Goal: Task Accomplishment & Management: Manage account settings

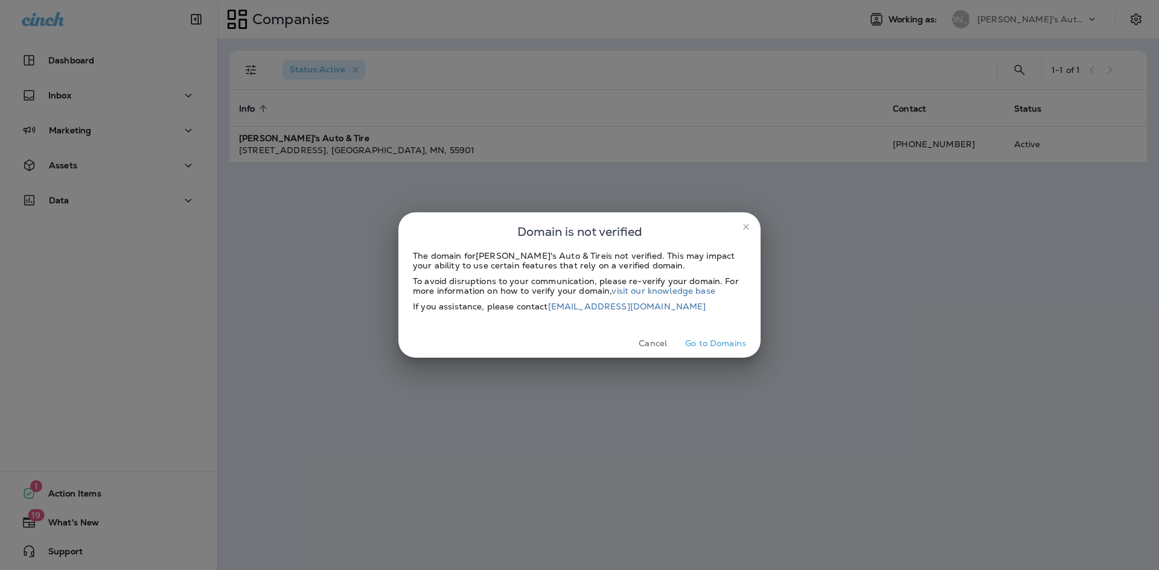
click at [745, 228] on icon "close" at bounding box center [746, 227] width 10 height 10
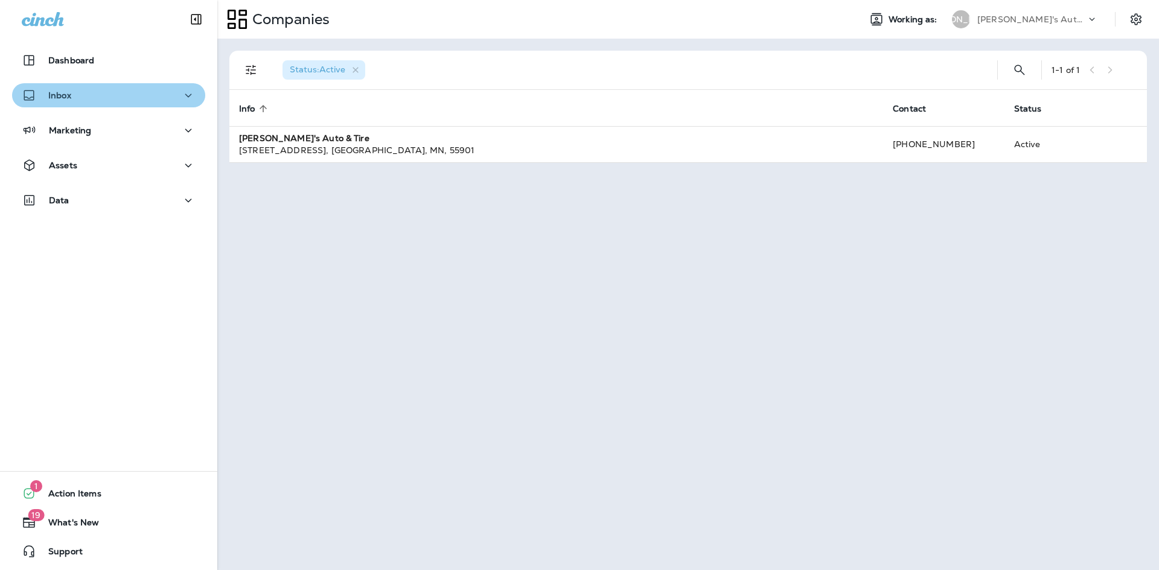
click at [132, 98] on div "Inbox" at bounding box center [109, 95] width 174 height 15
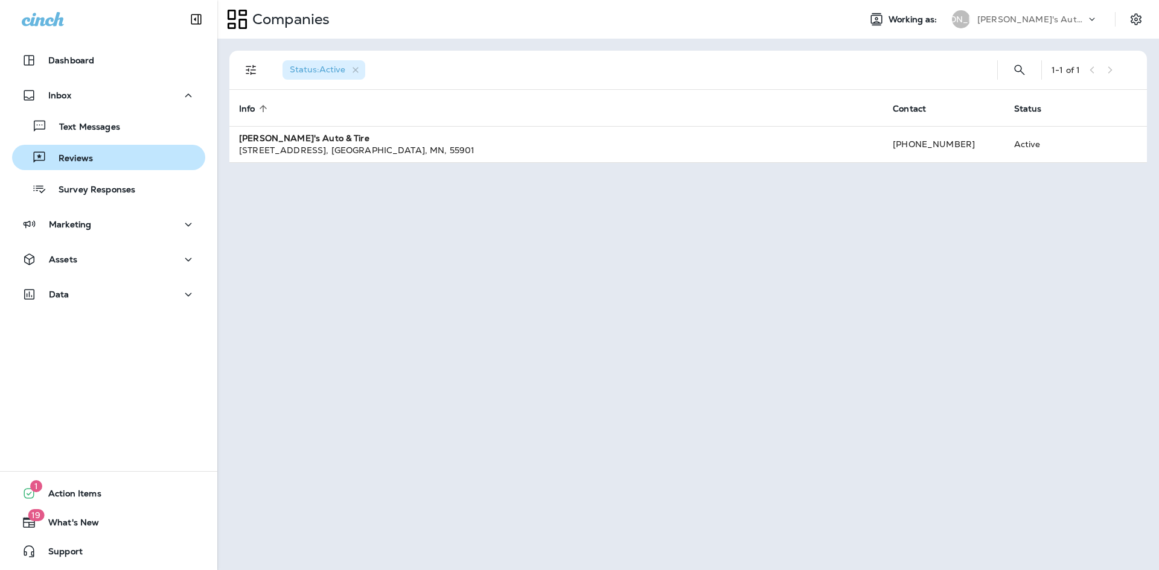
click at [112, 159] on div "Reviews" at bounding box center [108, 157] width 183 height 18
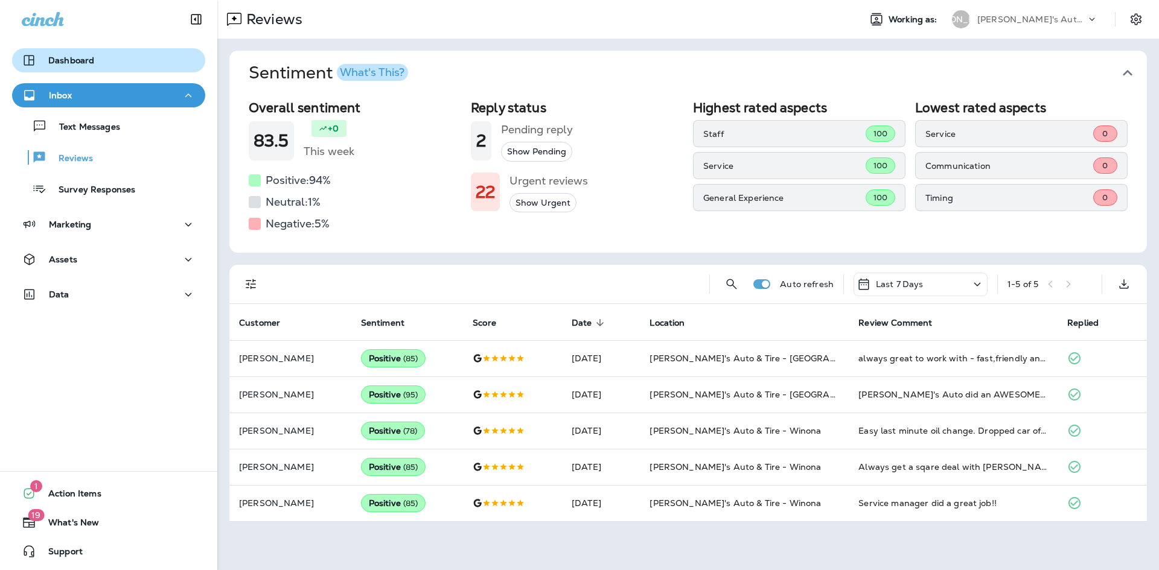
click at [72, 63] on p "Dashboard" at bounding box center [71, 61] width 46 height 10
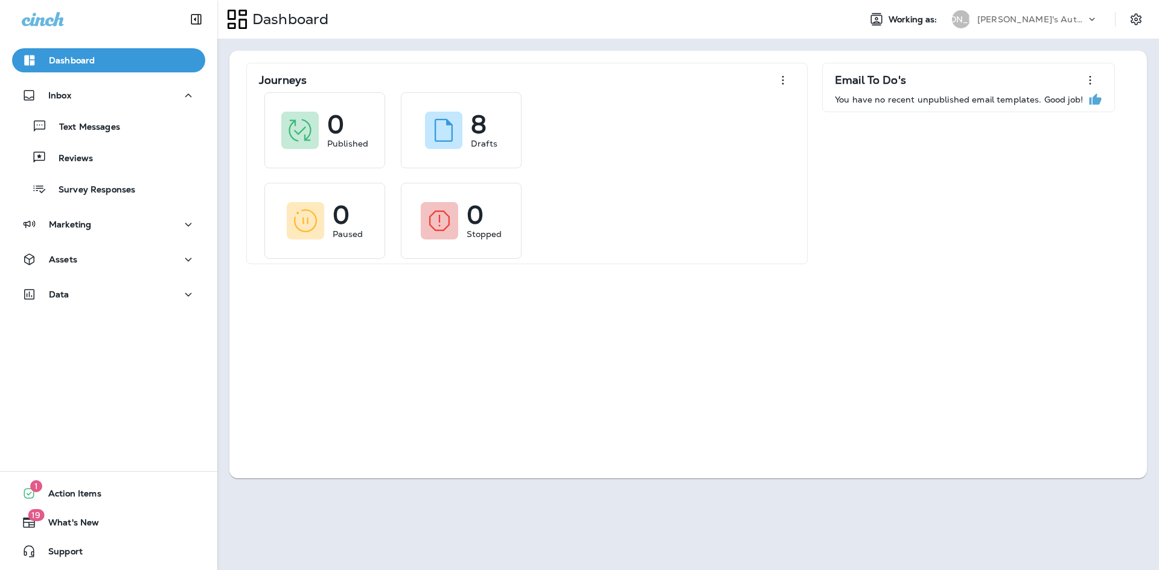
click at [1020, 19] on p "[PERSON_NAME]'s Auto & Tire" at bounding box center [1031, 19] width 109 height 10
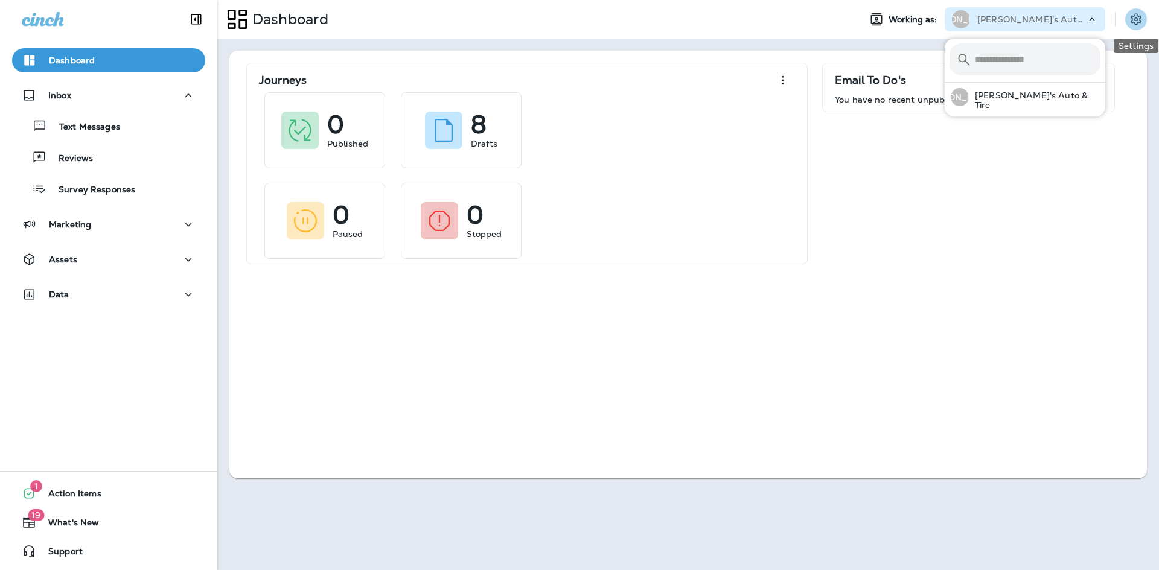
click at [1144, 16] on button "Settings" at bounding box center [1136, 19] width 22 height 22
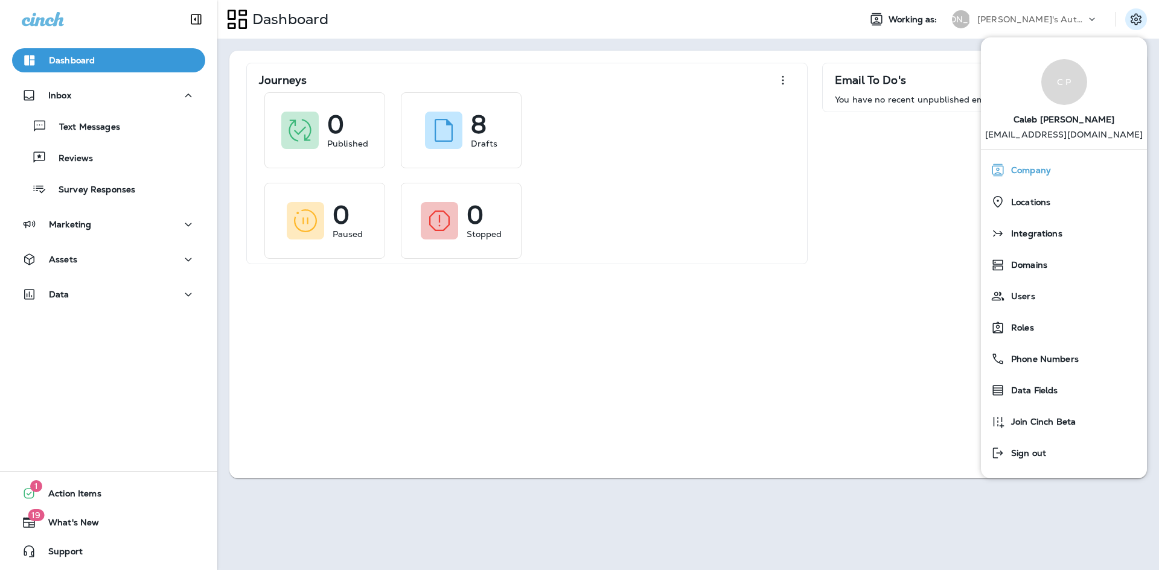
click at [1051, 159] on div "Company" at bounding box center [1063, 170] width 156 height 24
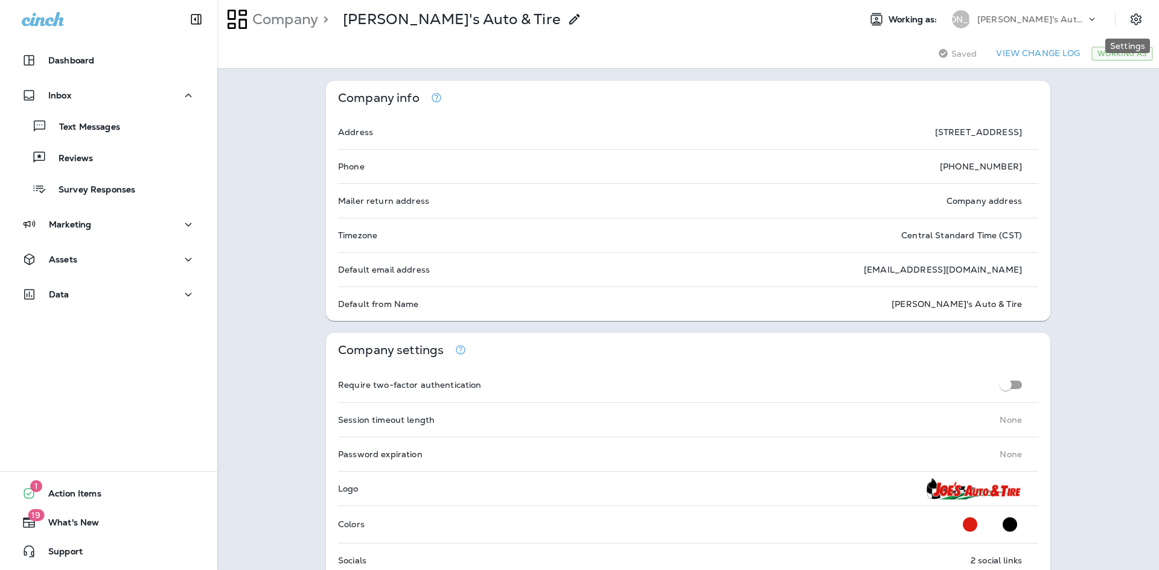
click at [1074, 21] on div "[PERSON_NAME]'s Auto & Tire" at bounding box center [1031, 19] width 109 height 18
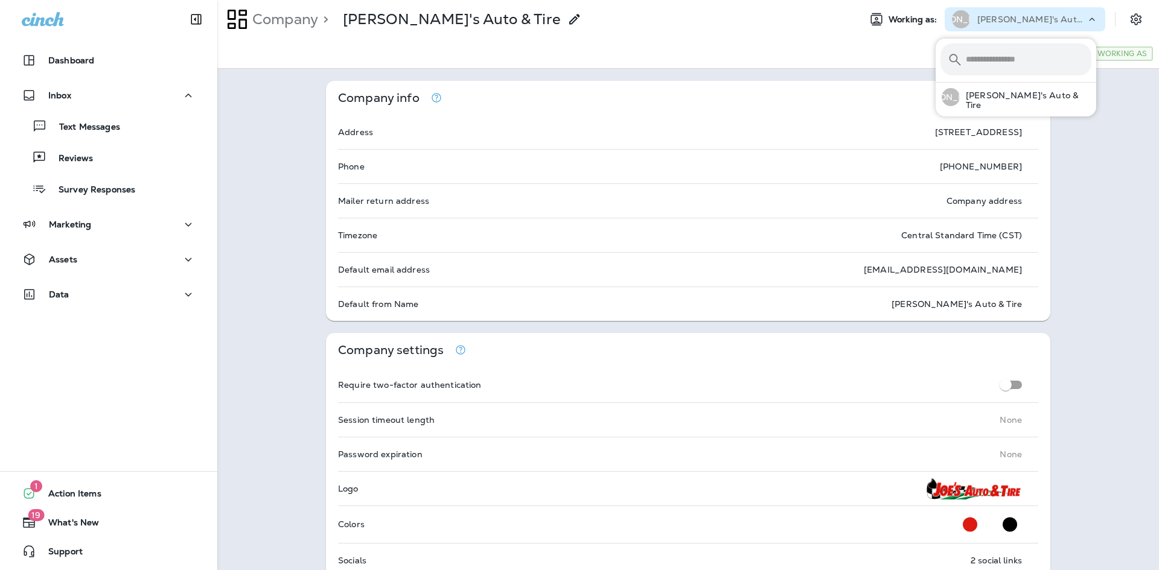
click at [1144, 17] on div at bounding box center [1142, 19] width 34 height 22
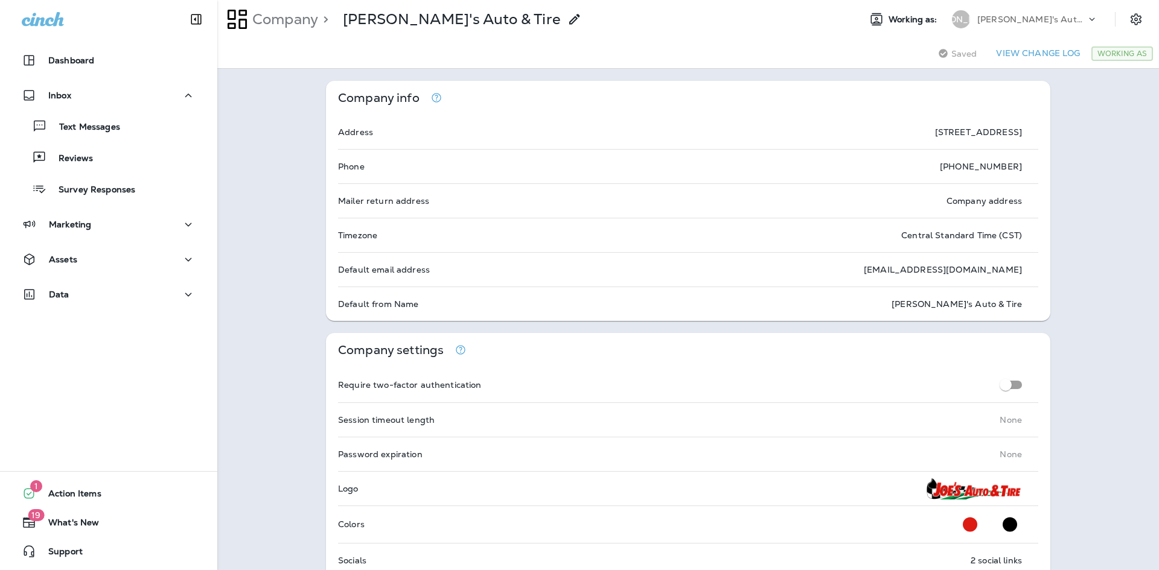
click at [1139, 19] on div at bounding box center [1142, 19] width 34 height 22
click at [1132, 20] on icon "Settings" at bounding box center [1135, 19] width 14 height 14
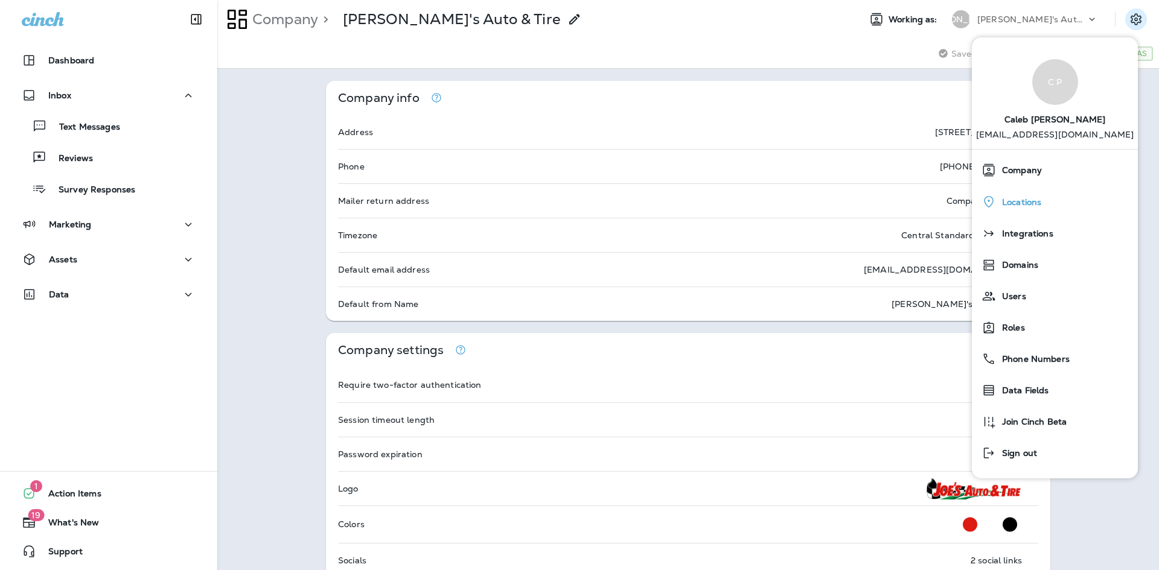
click at [1033, 209] on div "Locations" at bounding box center [1054, 201] width 156 height 25
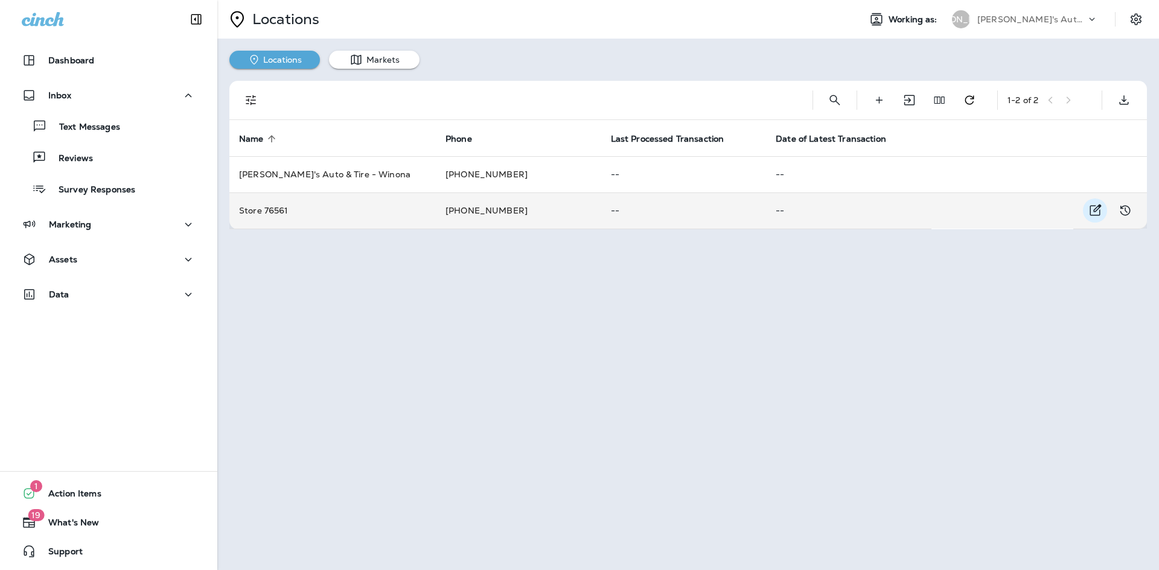
click at [1093, 211] on icon "Edit Location Details" at bounding box center [1094, 210] width 14 height 14
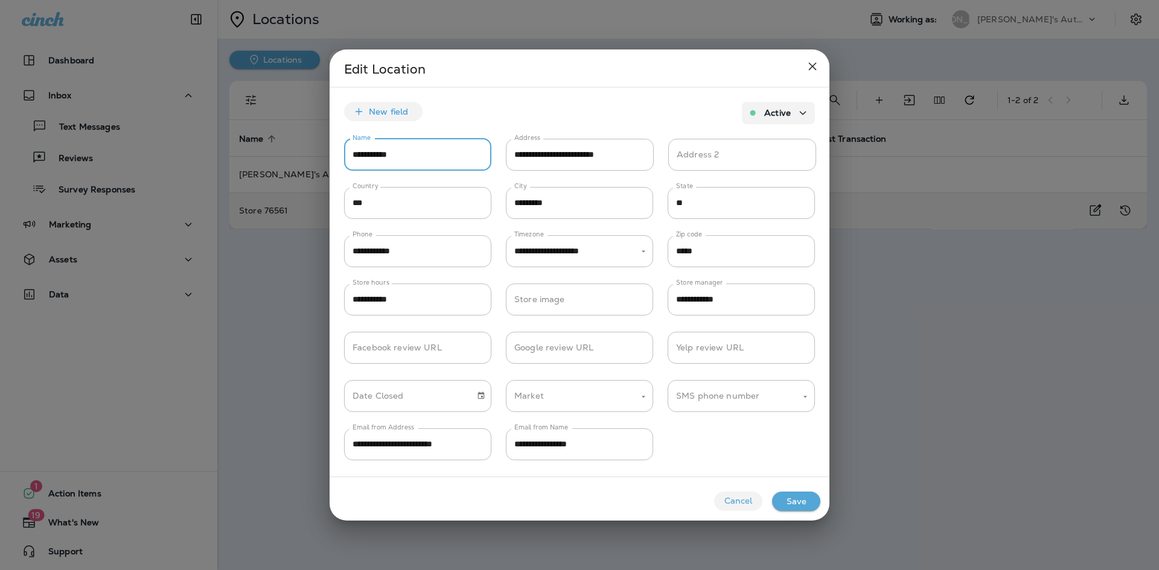
drag, startPoint x: 453, startPoint y: 161, endPoint x: 258, endPoint y: 165, distance: 195.0
click at [258, 165] on div "**********" at bounding box center [579, 285] width 1159 height 570
type input "**********"
click at [803, 502] on button "Save" at bounding box center [796, 501] width 48 height 19
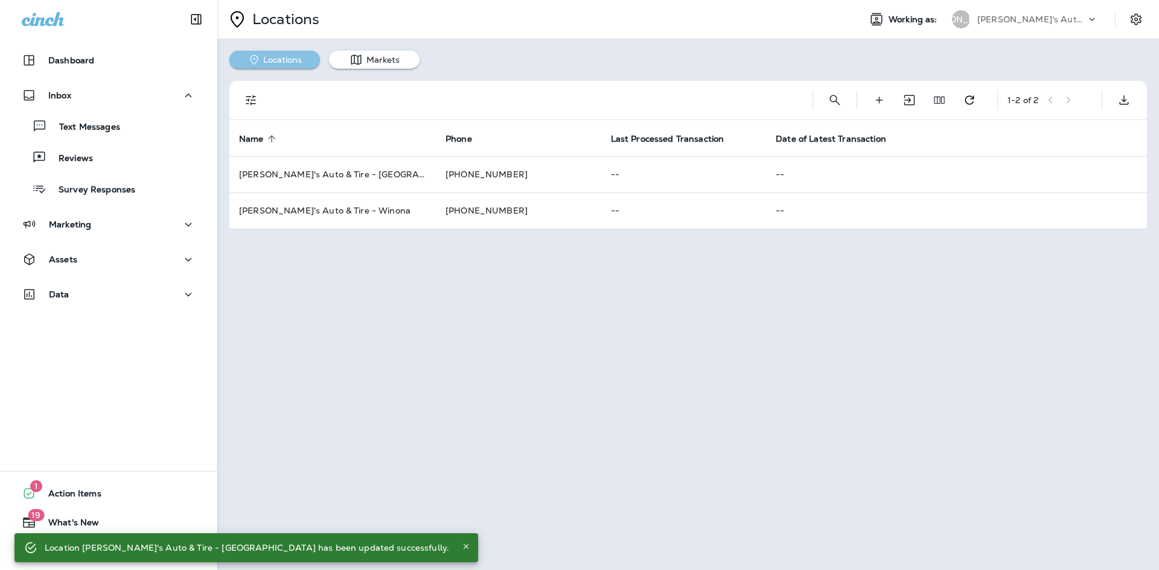
click at [288, 59] on button "Locations" at bounding box center [274, 60] width 91 height 18
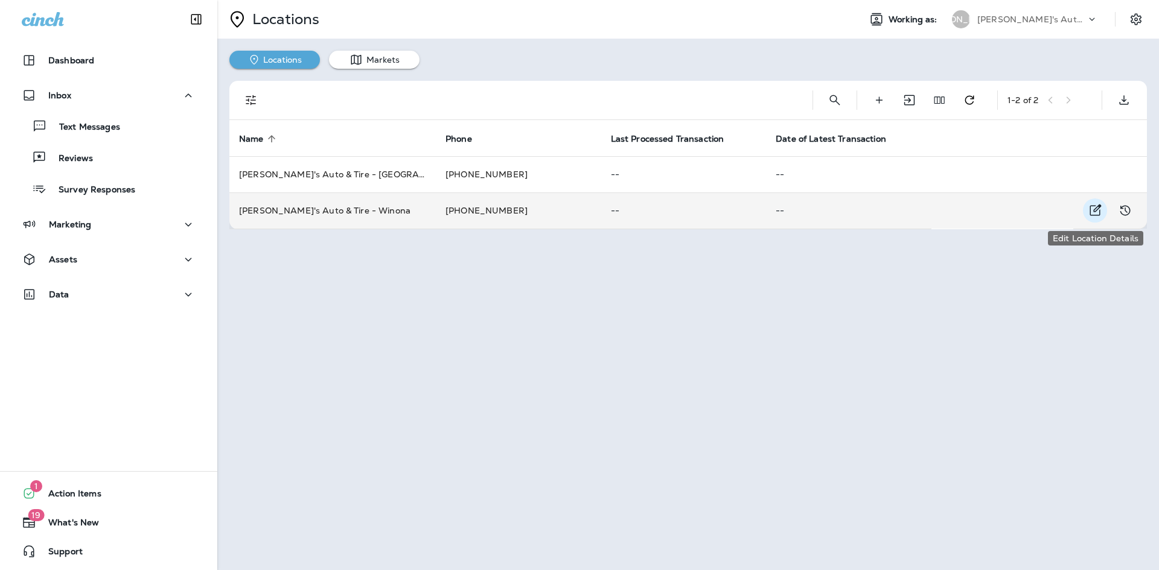
click at [1100, 212] on icon "Edit Location Details" at bounding box center [1094, 210] width 14 height 14
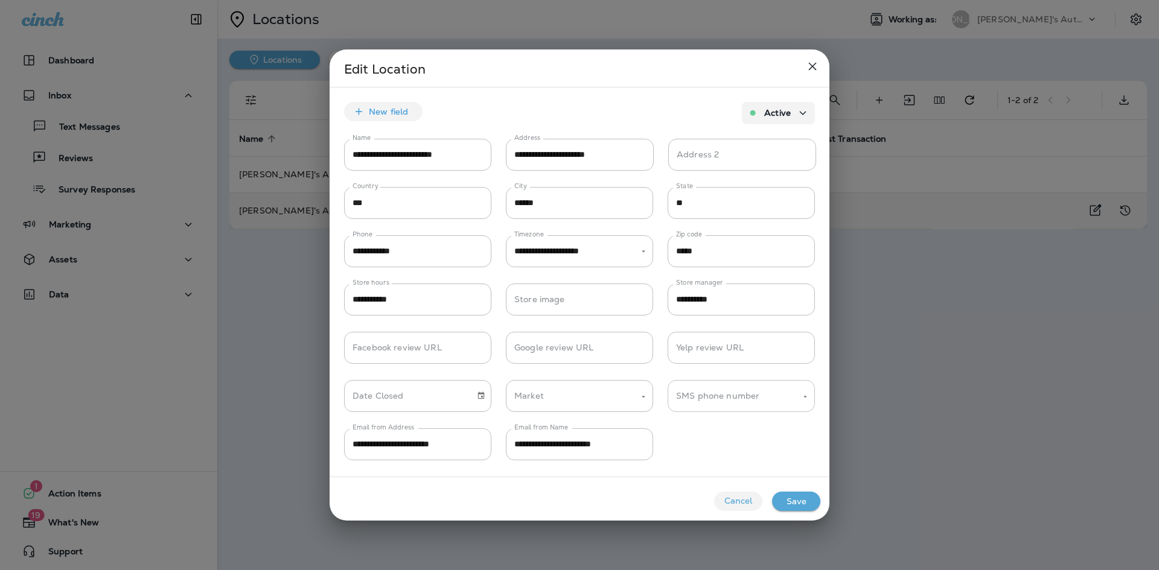
click at [697, 400] on input "SMS phone number" at bounding box center [732, 396] width 118 height 21
click at [689, 457] on div "**********" at bounding box center [579, 438] width 500 height 48
click at [641, 392] on button "Open" at bounding box center [643, 397] width 11 height 11
click at [641, 392] on button "Close" at bounding box center [643, 397] width 11 height 11
click at [808, 58] on button "close" at bounding box center [812, 66] width 24 height 24
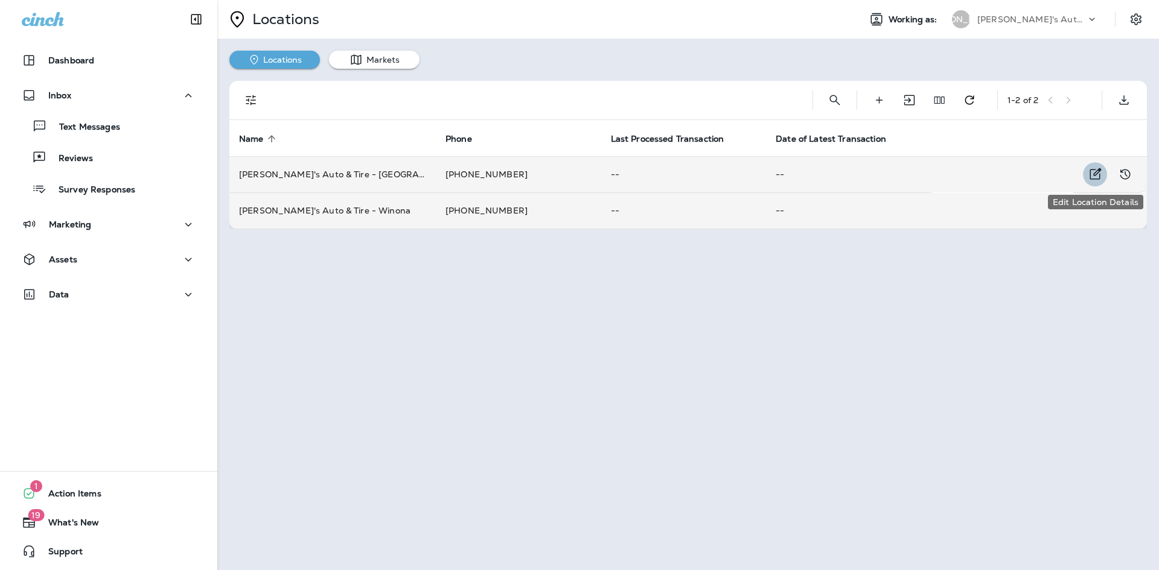
click at [1088, 177] on icon "Edit Location Details" at bounding box center [1094, 174] width 14 height 14
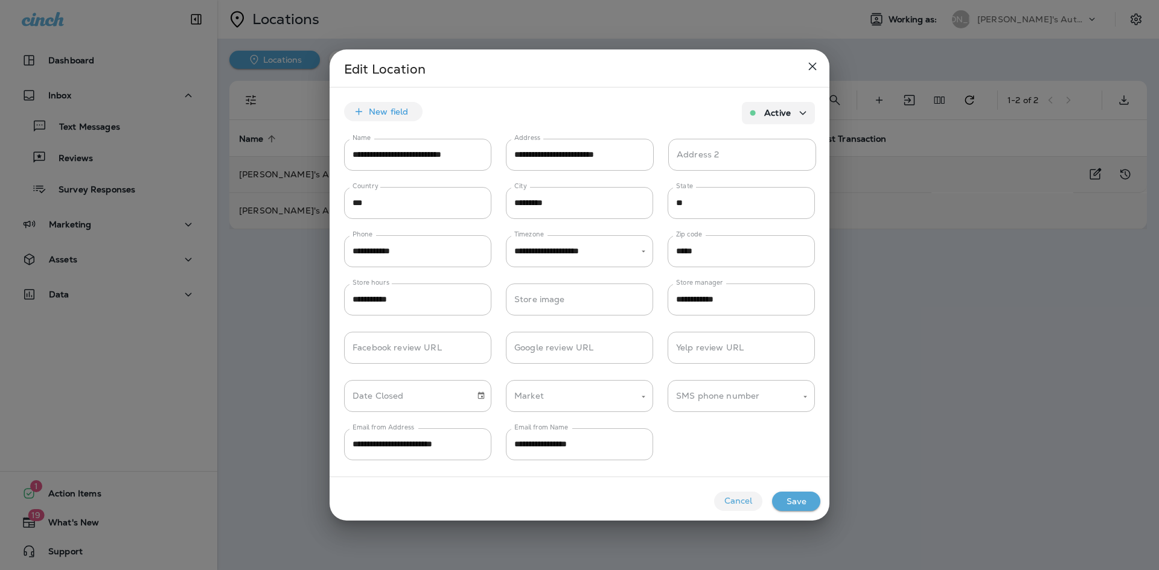
click at [813, 67] on icon "close" at bounding box center [812, 66] width 14 height 14
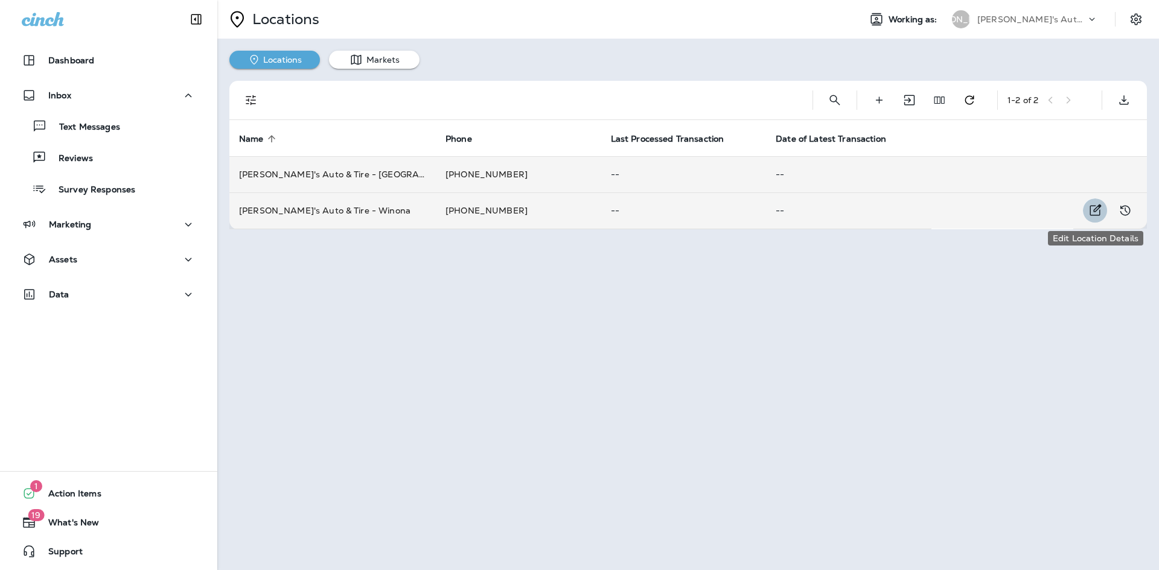
click at [1097, 214] on icon "Edit Location Details" at bounding box center [1094, 210] width 14 height 14
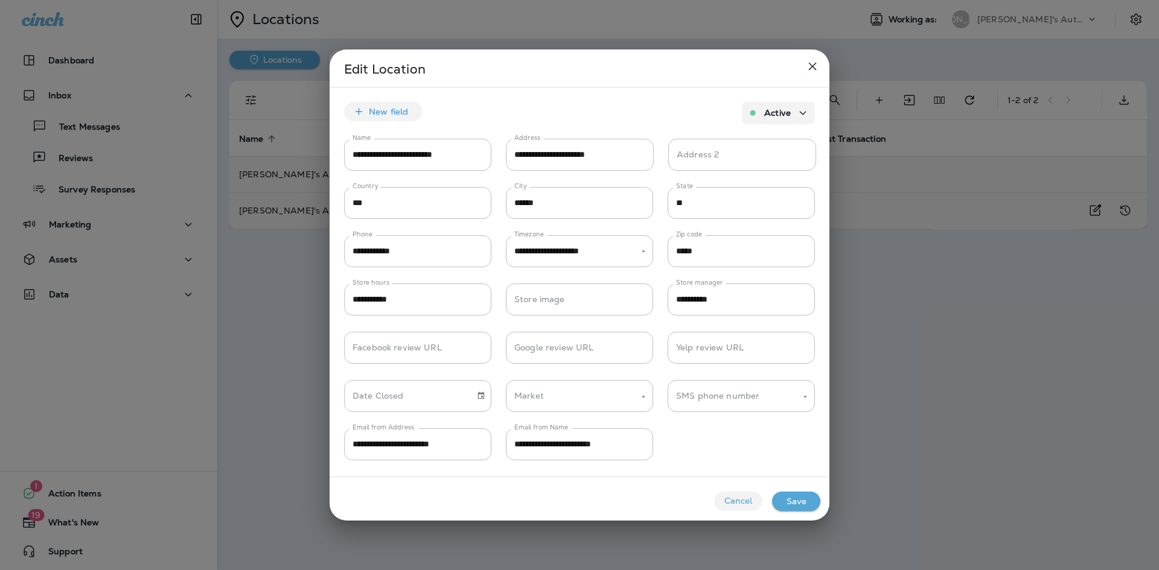
click at [816, 62] on icon "close" at bounding box center [812, 66] width 14 height 14
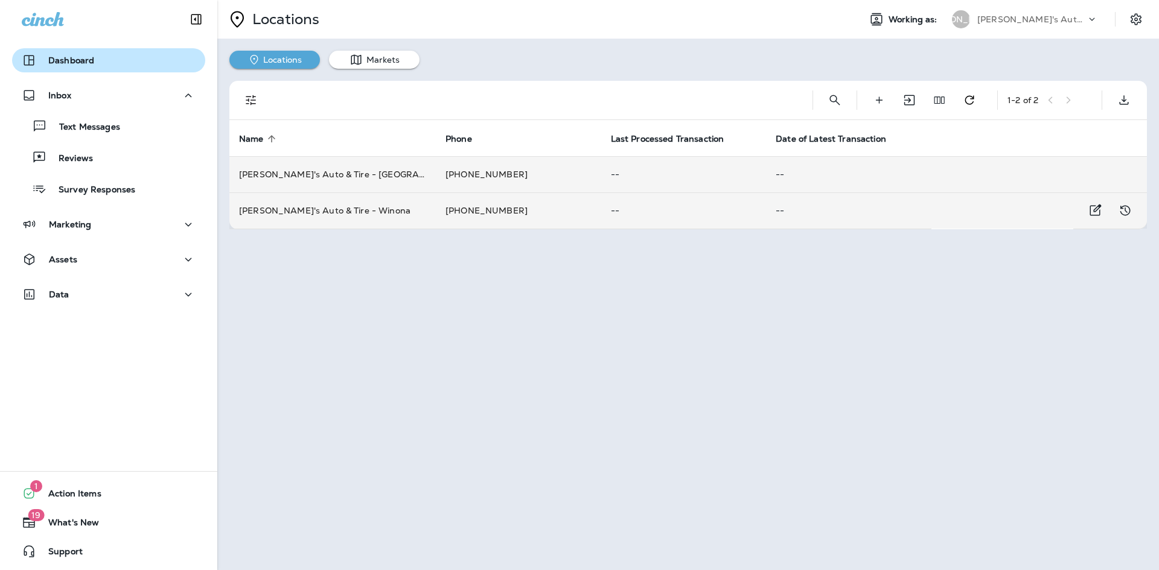
click at [102, 55] on div "Dashboard" at bounding box center [109, 60] width 174 height 14
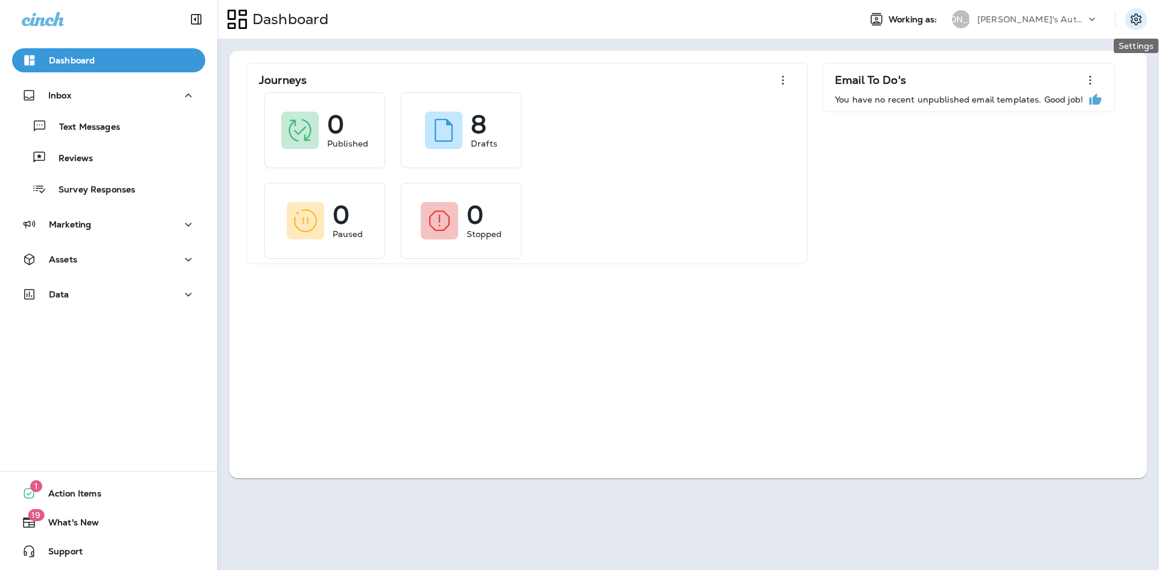
click at [1142, 23] on icon "Settings" at bounding box center [1135, 19] width 14 height 14
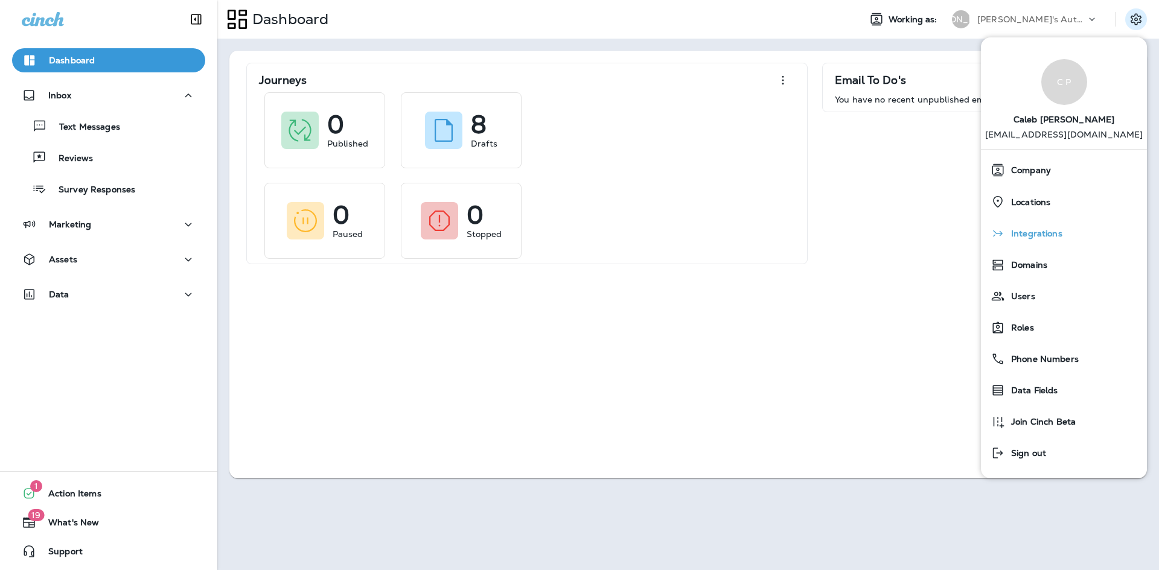
click at [1056, 239] on span "Integrations" at bounding box center [1033, 234] width 57 height 10
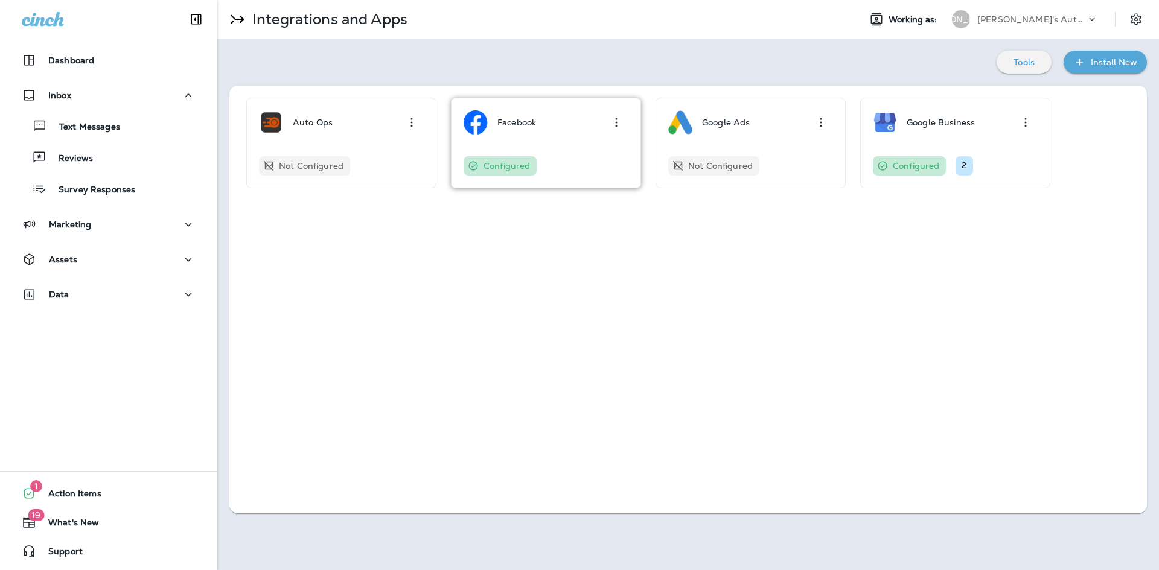
click at [558, 176] on div "Facebook Configured" at bounding box center [546, 143] width 190 height 91
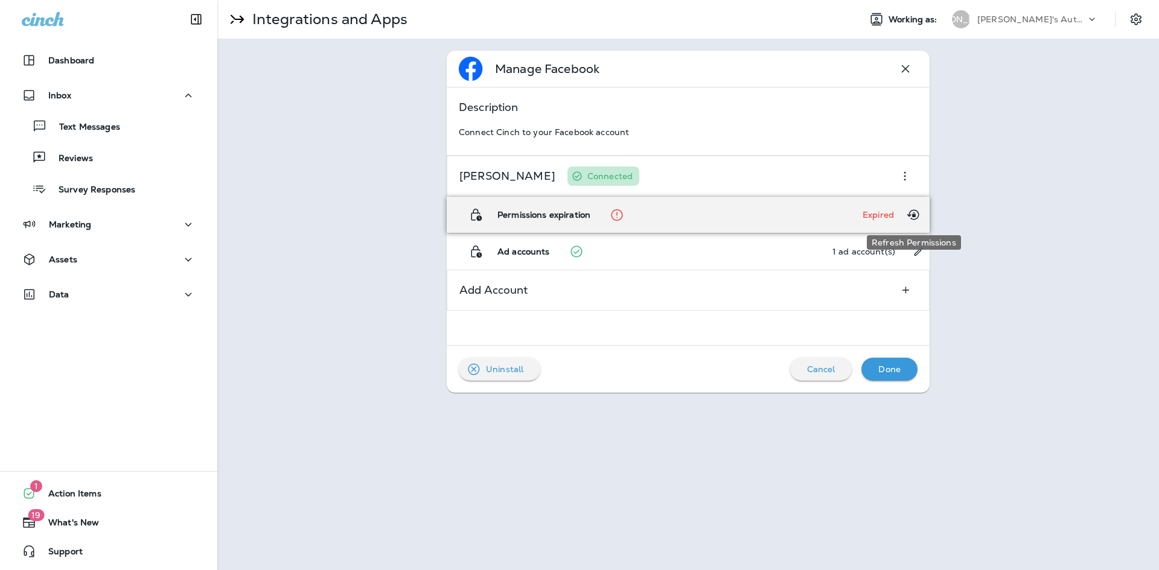
click at [918, 221] on icon "Refresh Permissions" at bounding box center [913, 215] width 14 height 14
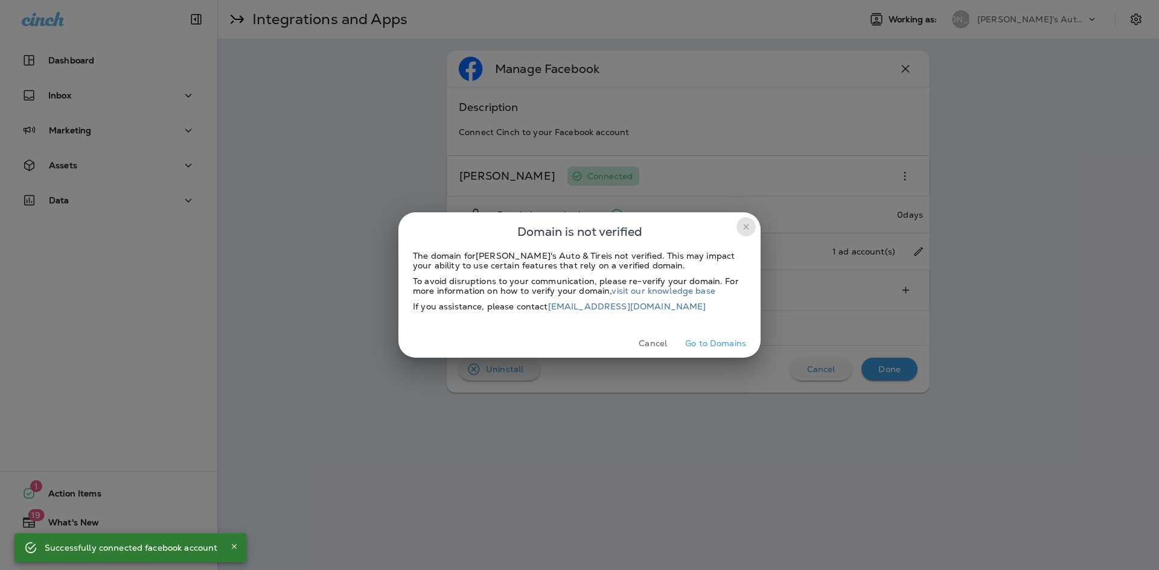
click at [745, 226] on icon "close" at bounding box center [746, 227] width 10 height 10
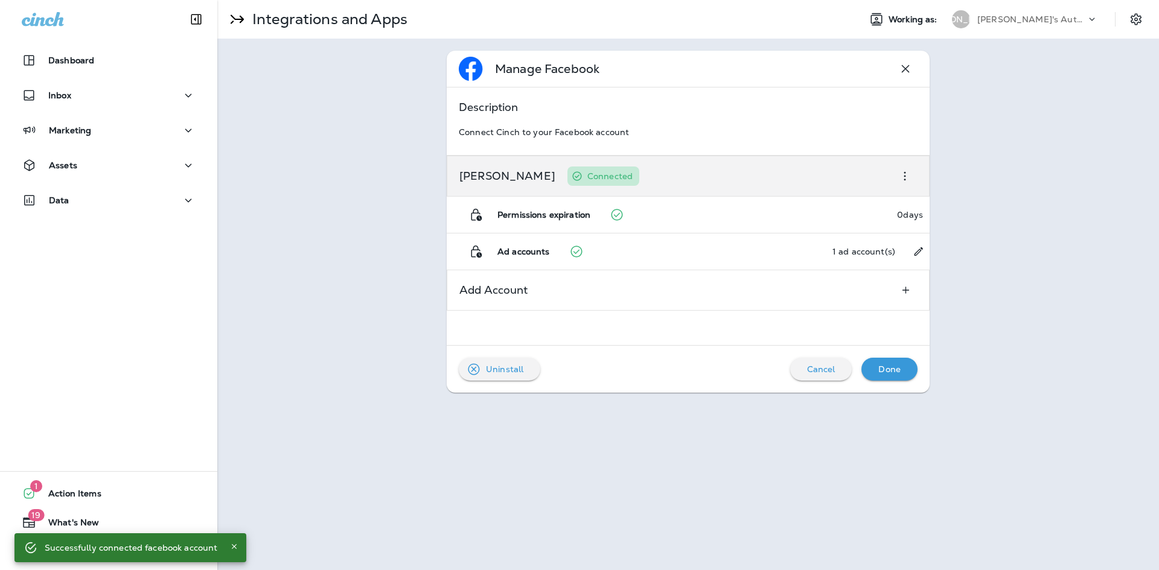
click at [909, 181] on icon "button" at bounding box center [904, 176] width 14 height 14
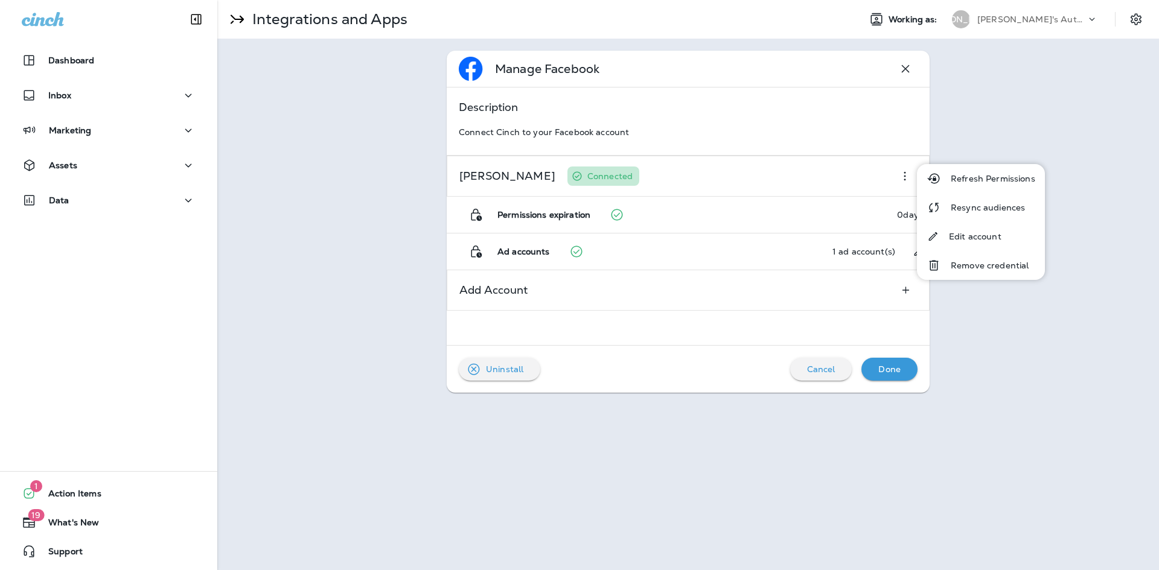
click at [1090, 293] on div "Manage Facebook Description Connect Cinch to your Facebook account Joe Smith Co…" at bounding box center [687, 222] width 941 height 366
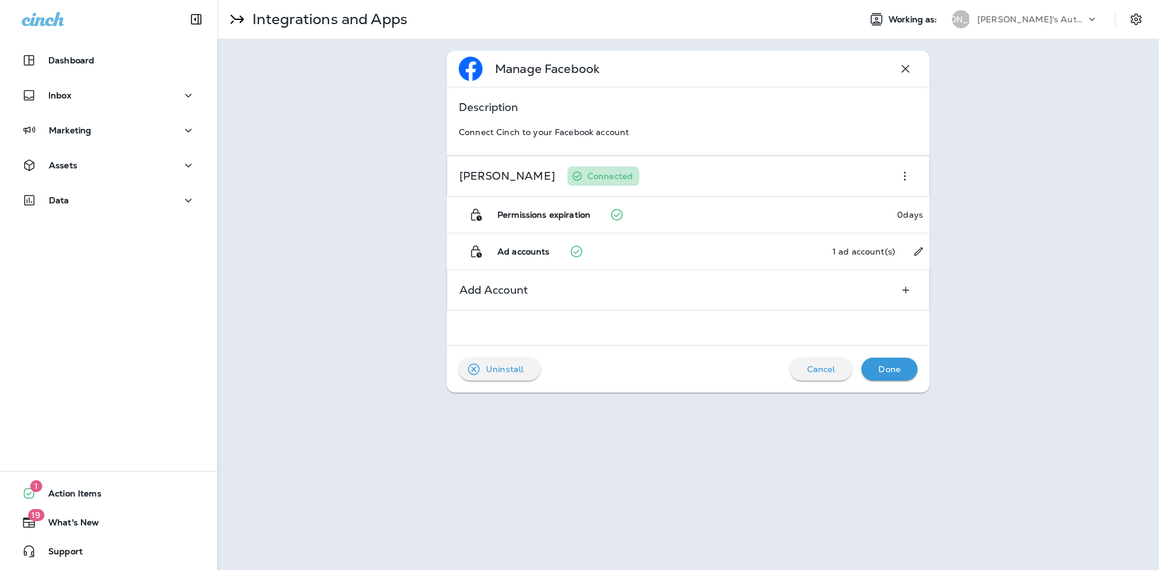
click at [894, 371] on p "Done" at bounding box center [889, 369] width 22 height 10
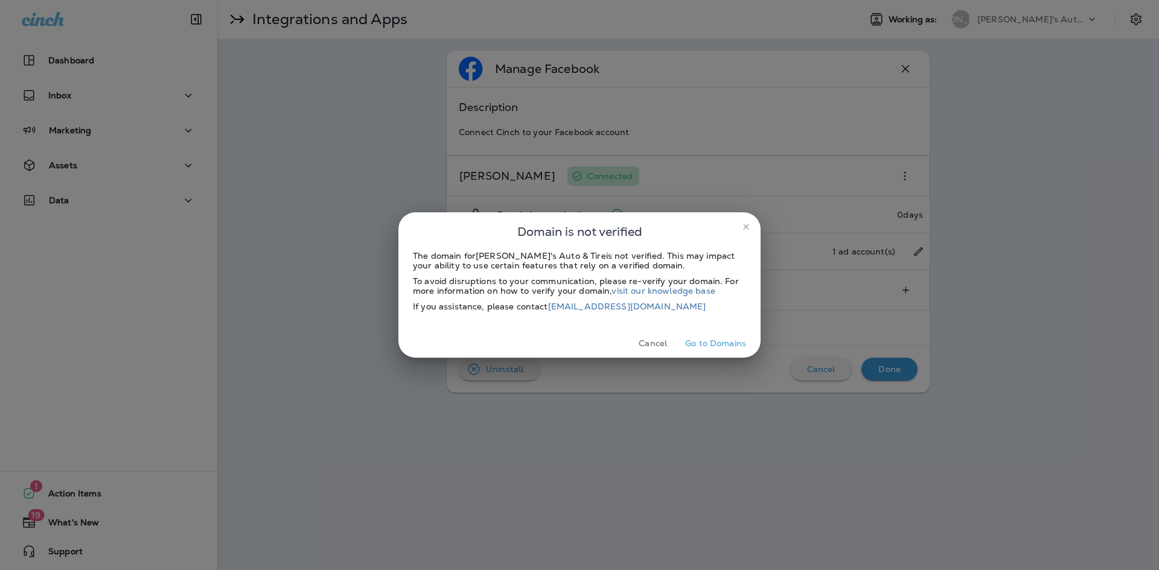
click at [650, 343] on button "Cancel" at bounding box center [652, 343] width 45 height 19
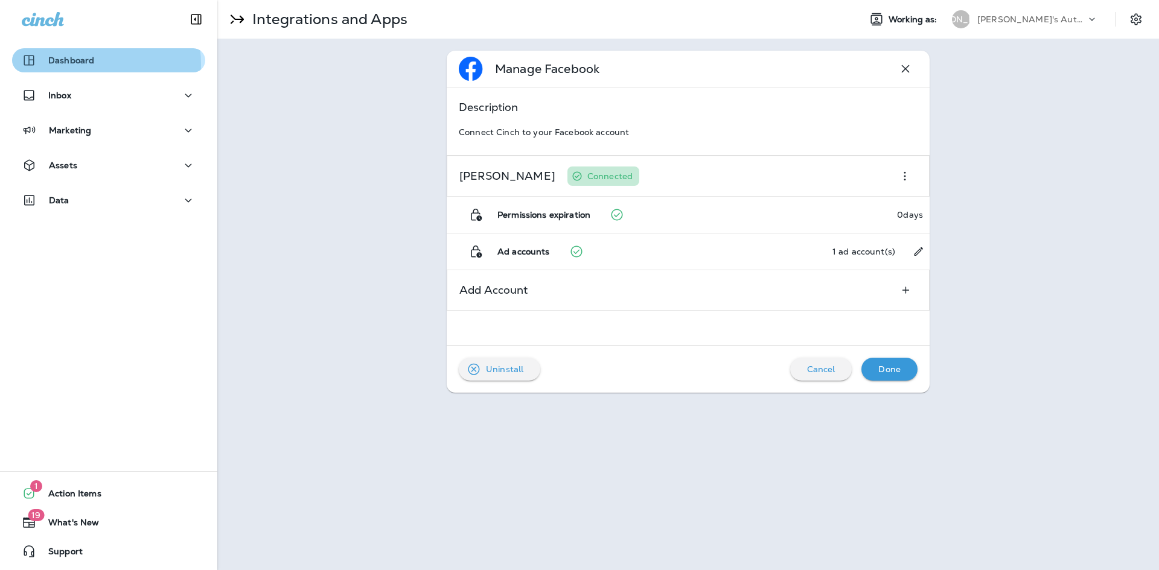
click at [80, 65] on p "Dashboard" at bounding box center [71, 61] width 46 height 10
